Goal: Information Seeking & Learning: Learn about a topic

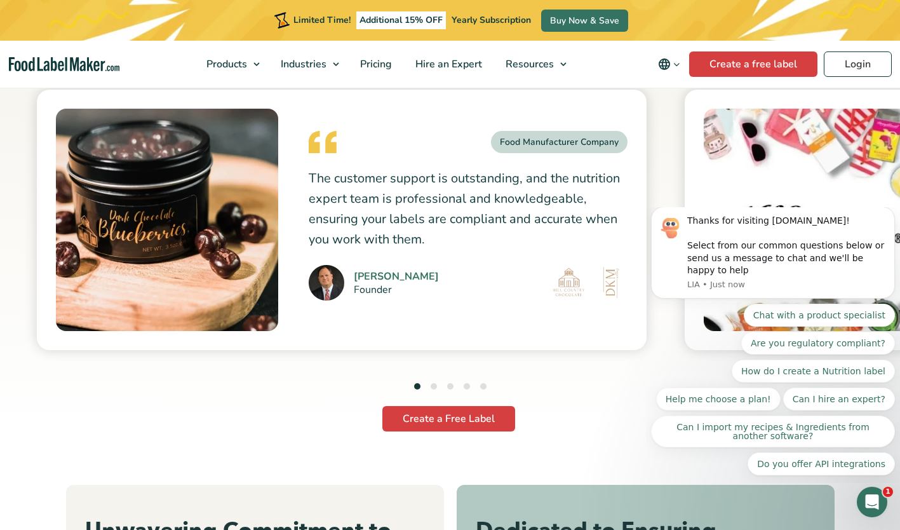
scroll to position [3479, 0]
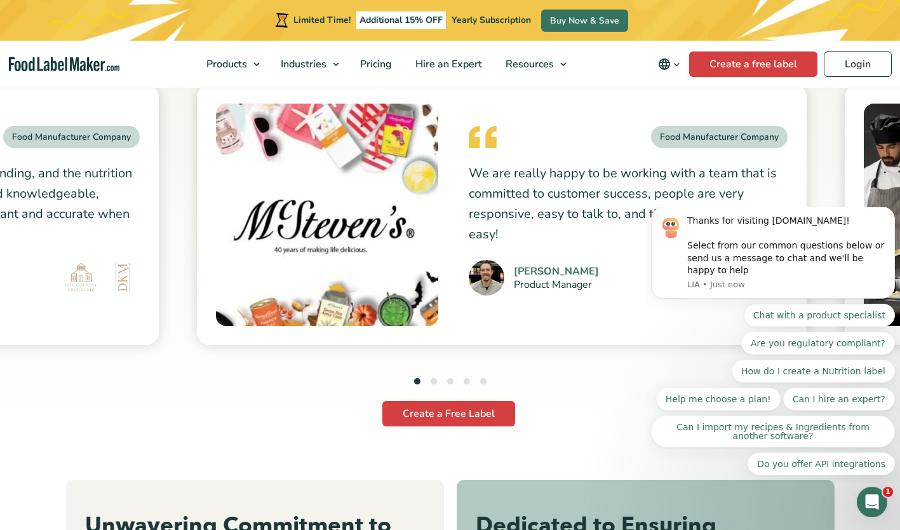
drag, startPoint x: 588, startPoint y: 336, endPoint x: 100, endPoint y: 321, distance: 488.1
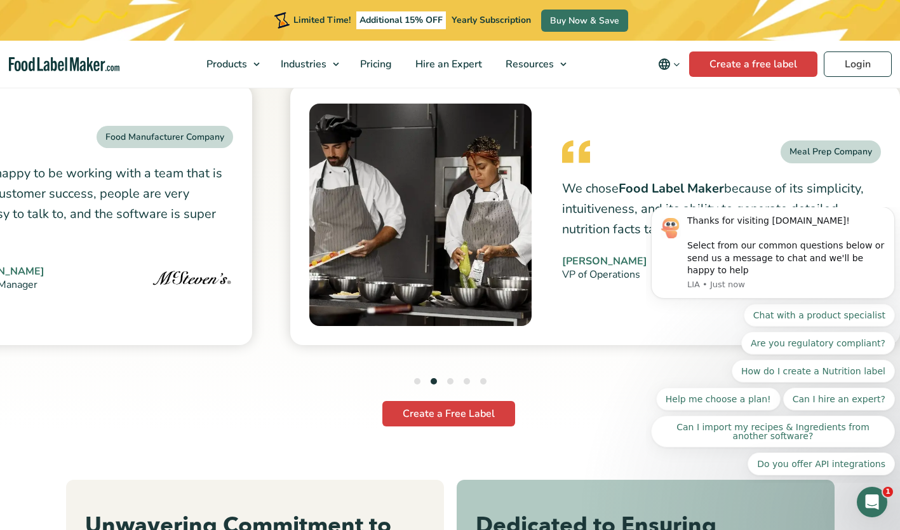
drag, startPoint x: 527, startPoint y: 326, endPoint x: 105, endPoint y: 299, distance: 423.3
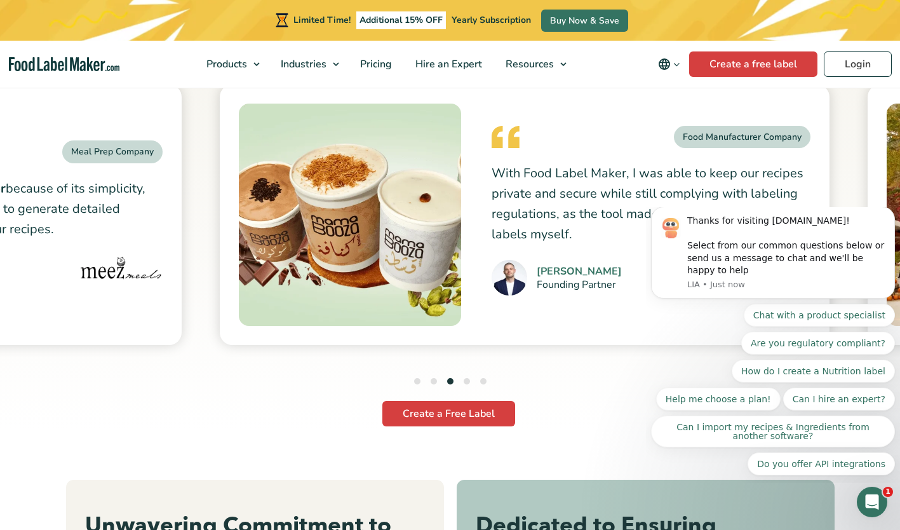
drag, startPoint x: 569, startPoint y: 318, endPoint x: 85, endPoint y: 307, distance: 483.5
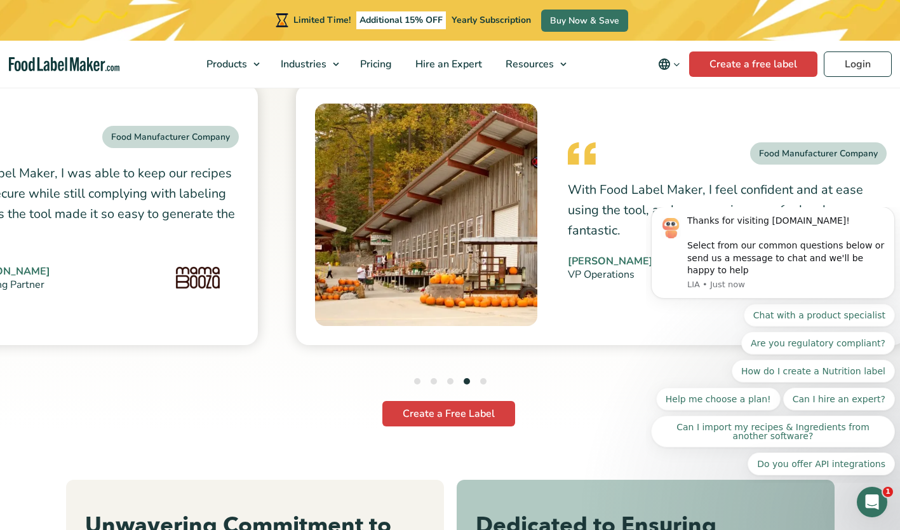
drag, startPoint x: 522, startPoint y: 311, endPoint x: 99, endPoint y: 303, distance: 422.5
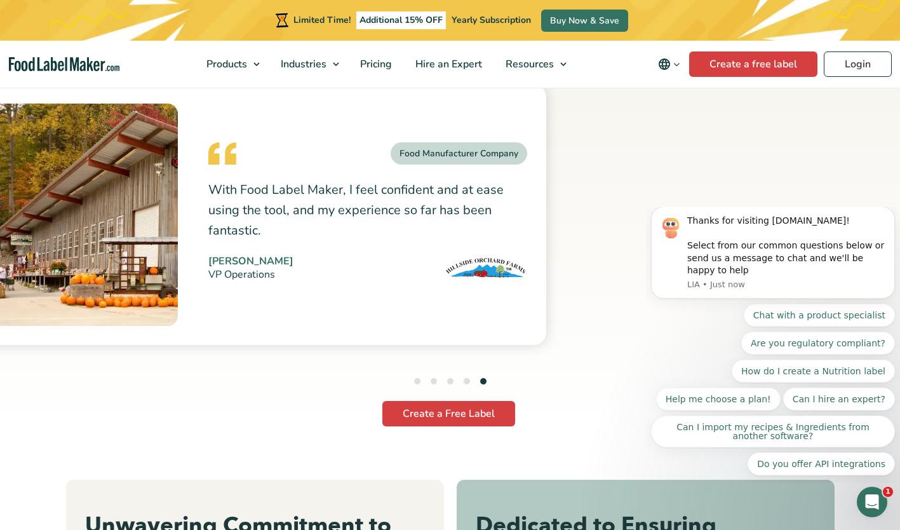
drag, startPoint x: 497, startPoint y: 307, endPoint x: 210, endPoint y: 306, distance: 287.1
click at [210, 306] on div "Food Manufacturer Company With Food Label Maker, I feel confident and at ease u…" at bounding box center [241, 214] width 610 height 260
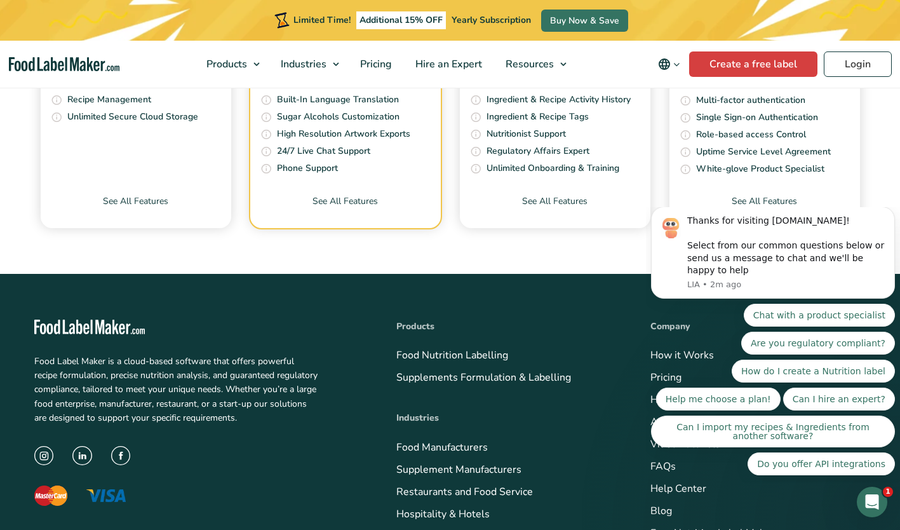
scroll to position [4919, 0]
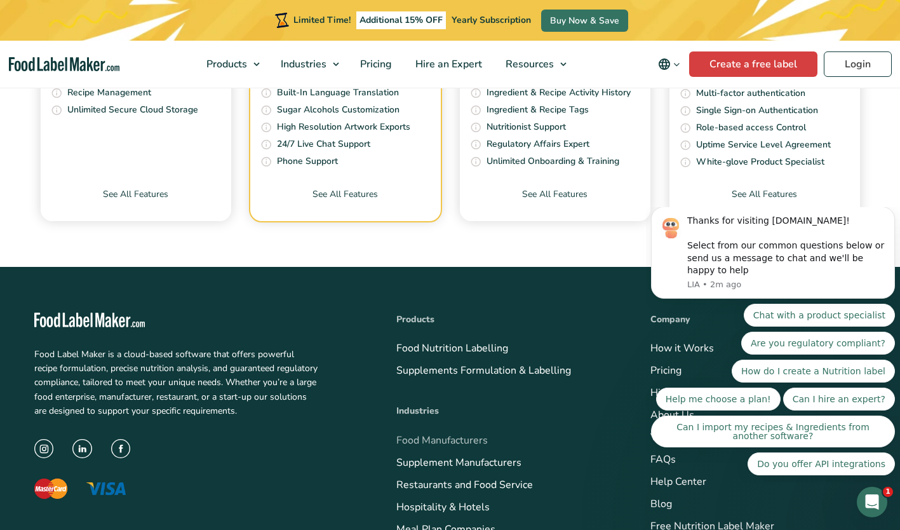
click at [456, 440] on link "Food Manufacturers" at bounding box center [441, 440] width 91 height 14
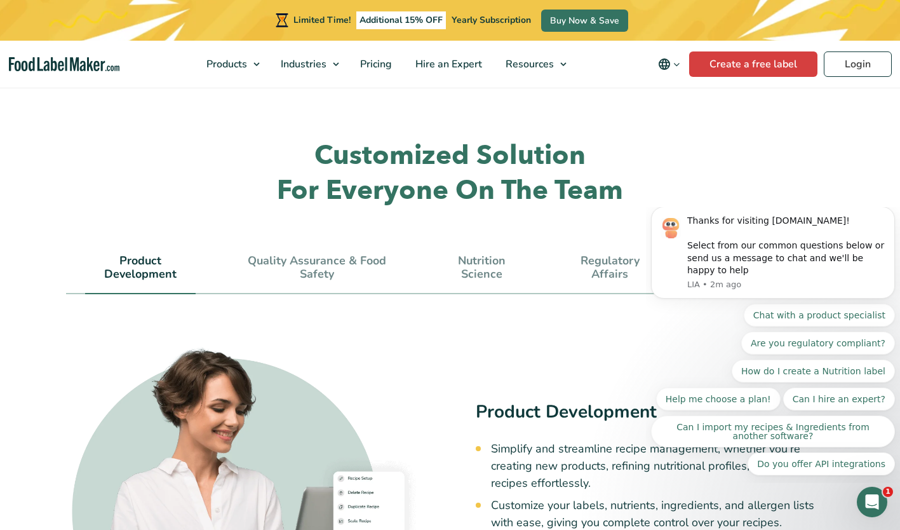
scroll to position [3604, 0]
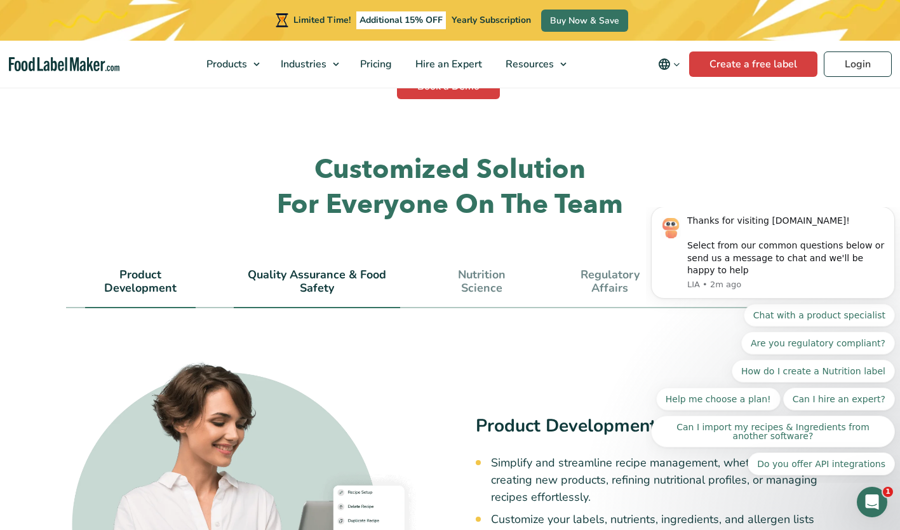
click at [311, 268] on link "Quality Assurance & Food Safety" at bounding box center [317, 281] width 166 height 27
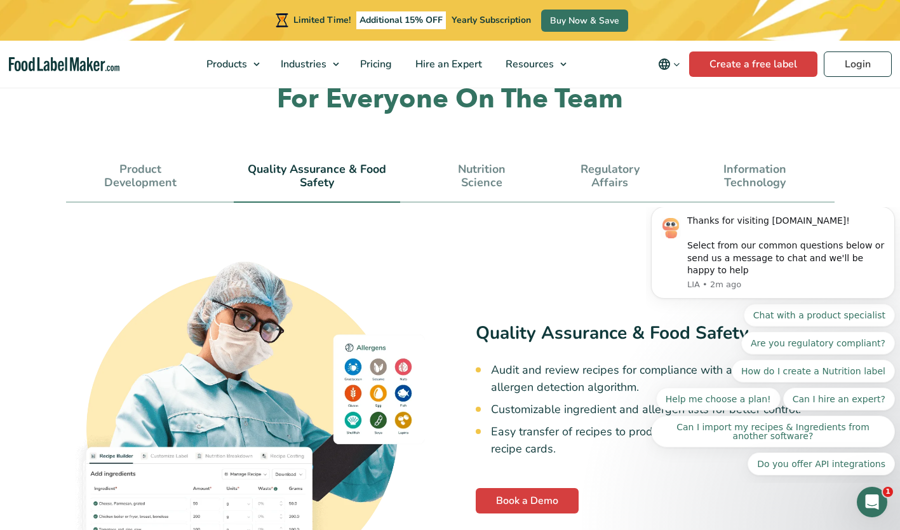
scroll to position [3684, 0]
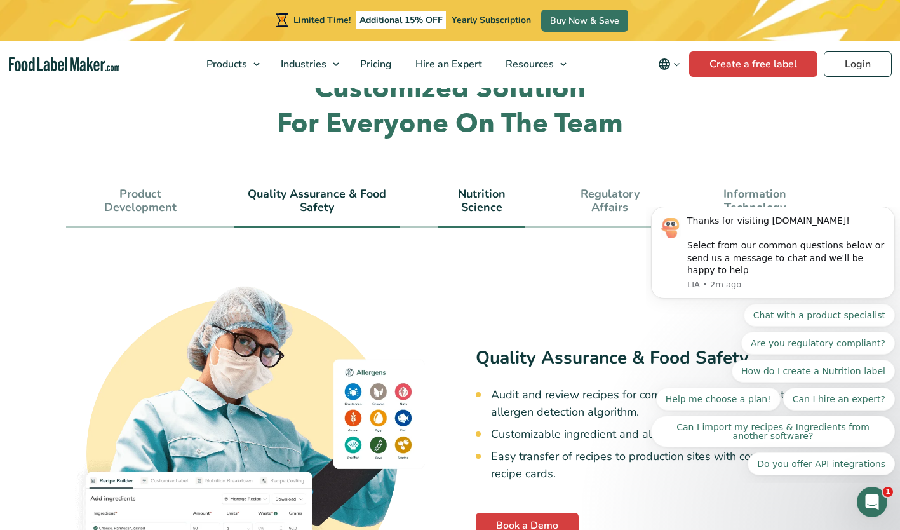
click at [480, 187] on link "Nutrition Science" at bounding box center [481, 200] width 87 height 27
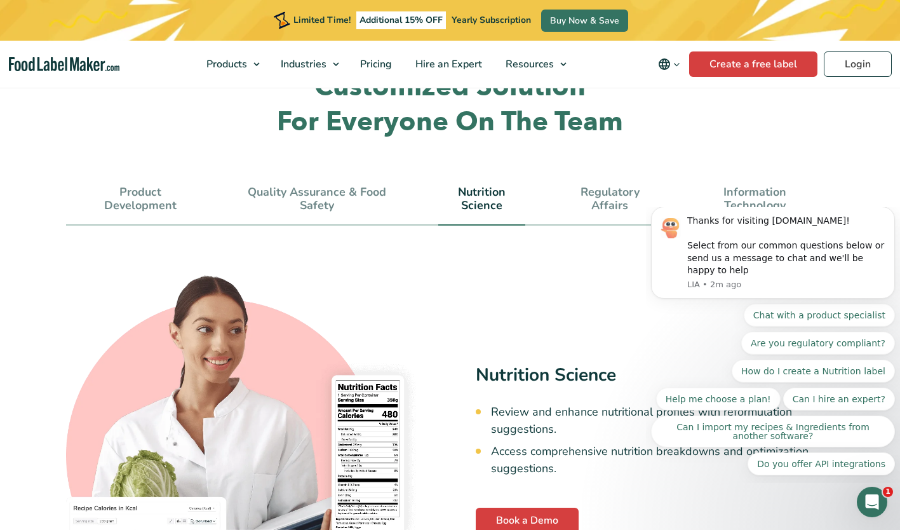
scroll to position [3680, 0]
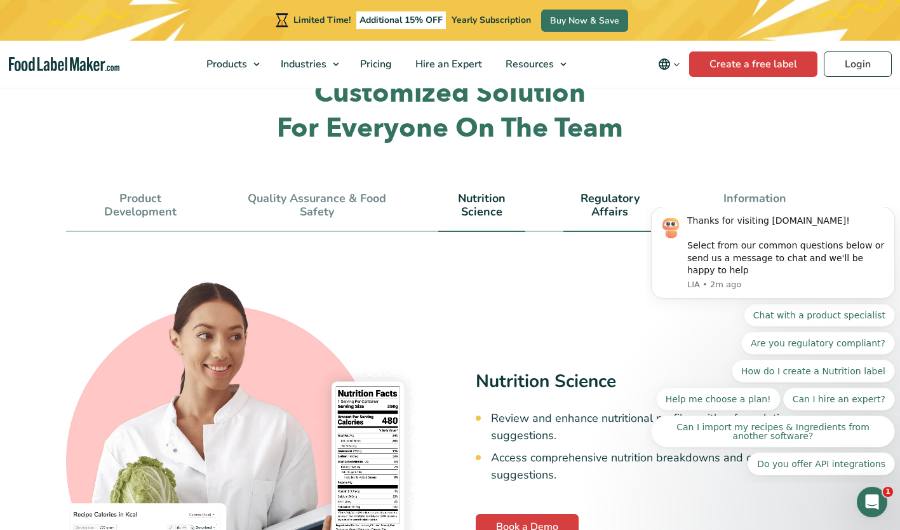
click at [618, 192] on link "Regulatory Affairs" at bounding box center [609, 205] width 93 height 27
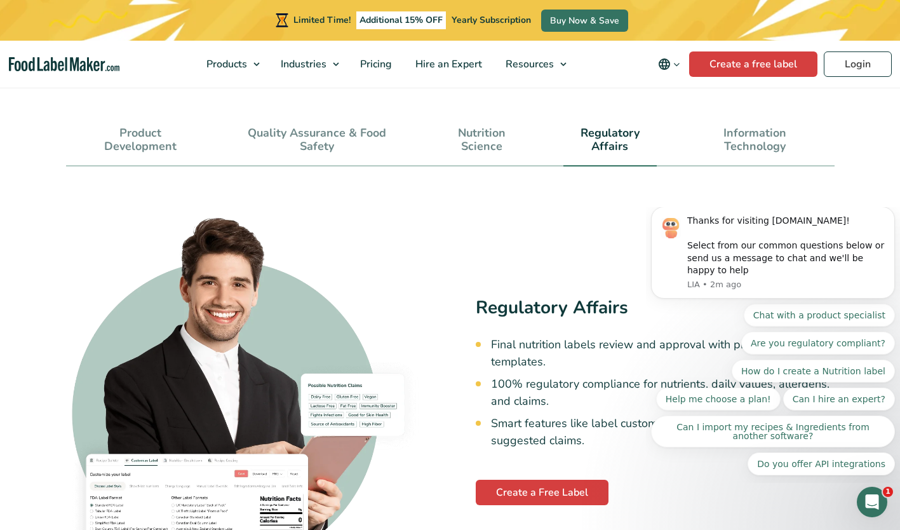
scroll to position [3702, 0]
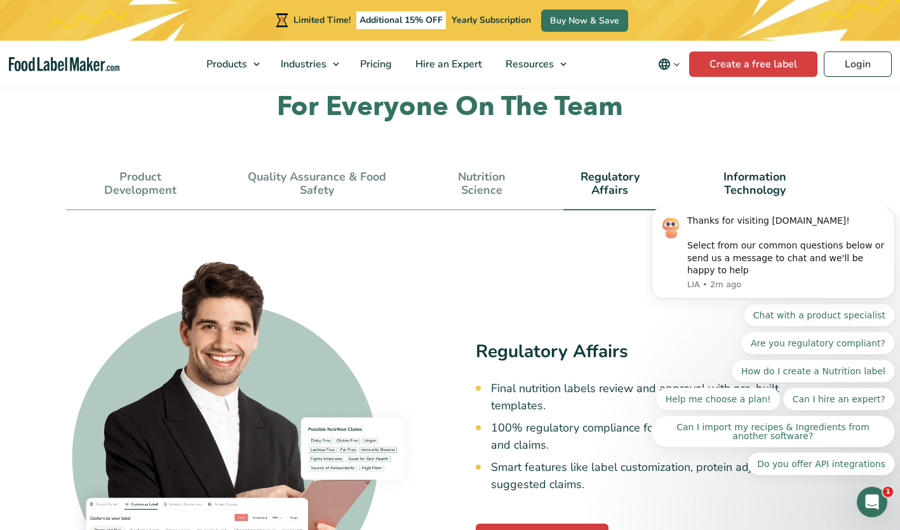
click at [753, 170] on link "Information Technology" at bounding box center [755, 183] width 121 height 27
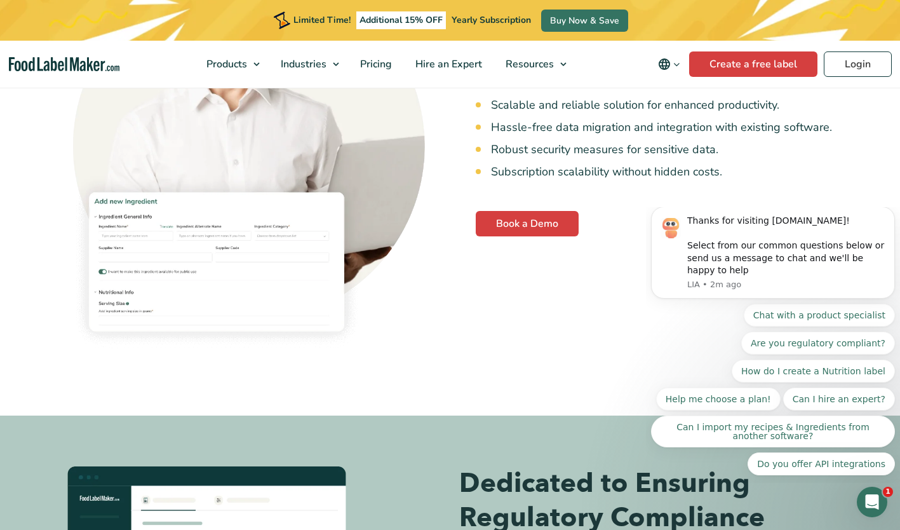
scroll to position [4021, 0]
